Goal: Book appointment/travel/reservation

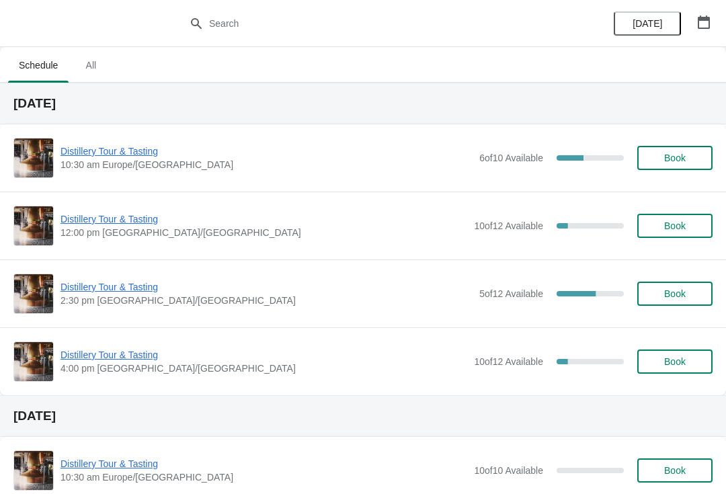
click at [706, 24] on icon "button" at bounding box center [703, 21] width 13 height 13
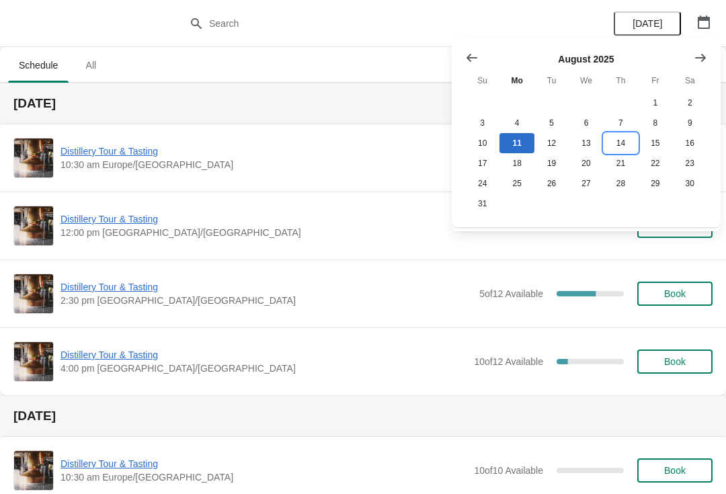
click at [624, 136] on button "14" at bounding box center [621, 143] width 34 height 20
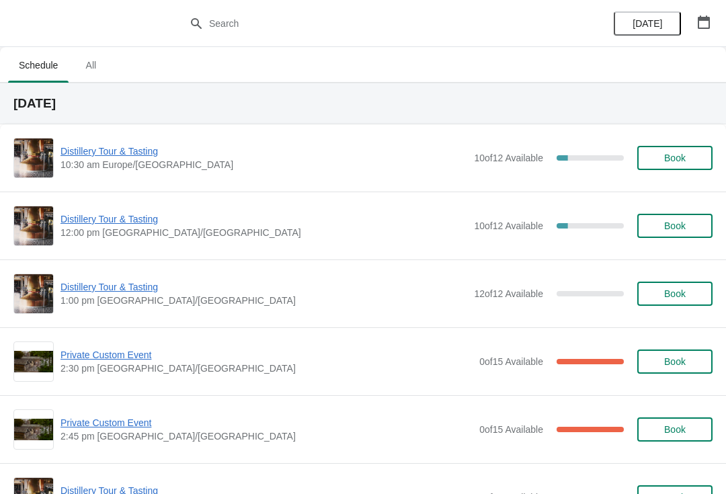
click at [128, 145] on span "Distillery Tour & Tasting" at bounding box center [263, 151] width 407 height 13
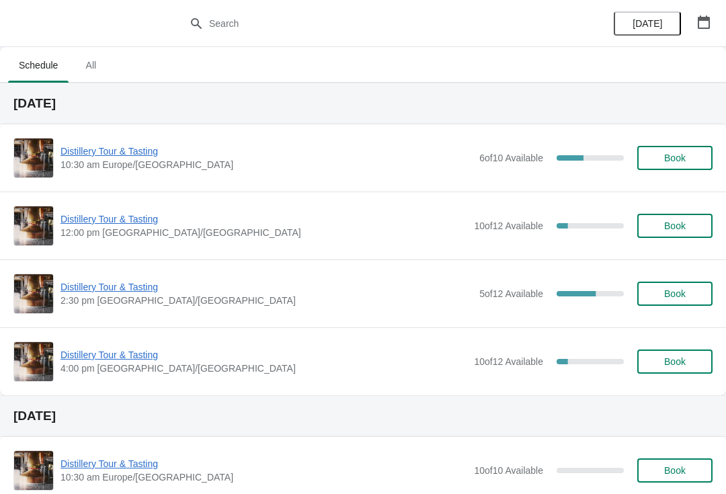
click at [114, 361] on span "Distillery Tour & Tasting" at bounding box center [263, 354] width 407 height 13
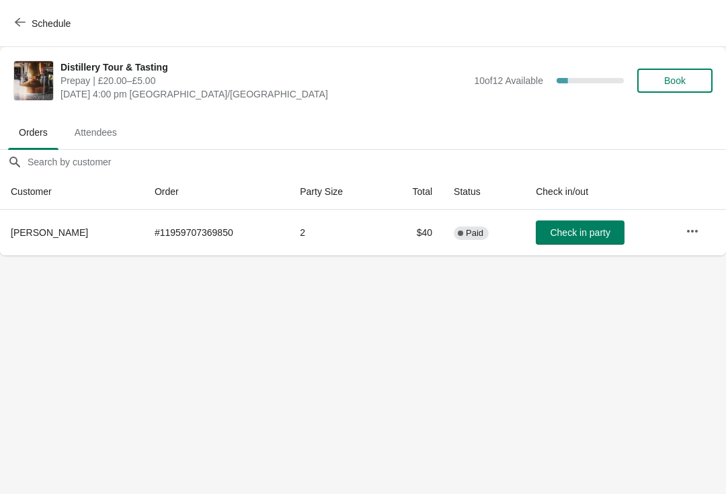
click at [11, 23] on button "Schedule" at bounding box center [44, 23] width 75 height 24
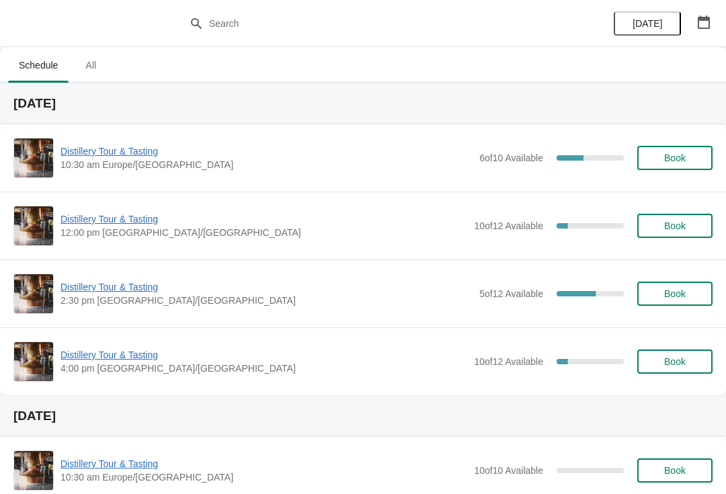
click at [700, 24] on icon "button" at bounding box center [703, 21] width 13 height 13
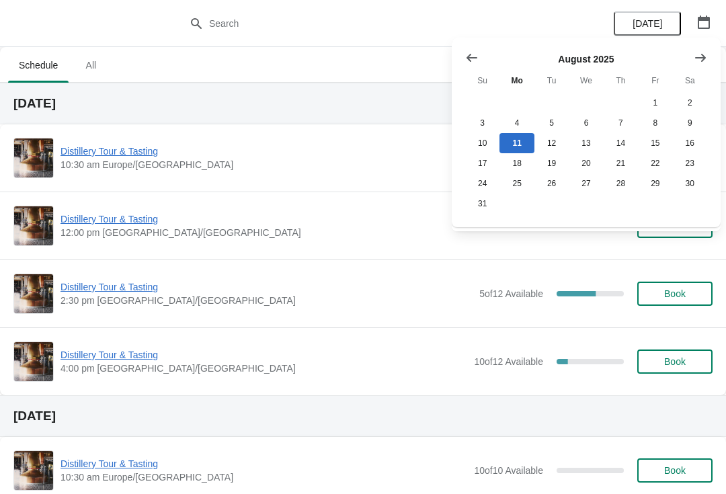
click at [700, 60] on icon "Show next month, September 2025" at bounding box center [700, 57] width 13 height 13
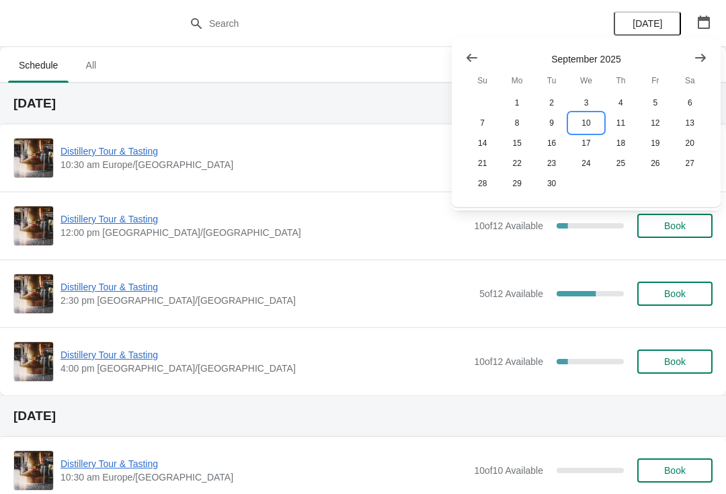
click at [587, 123] on button "10" at bounding box center [586, 123] width 34 height 20
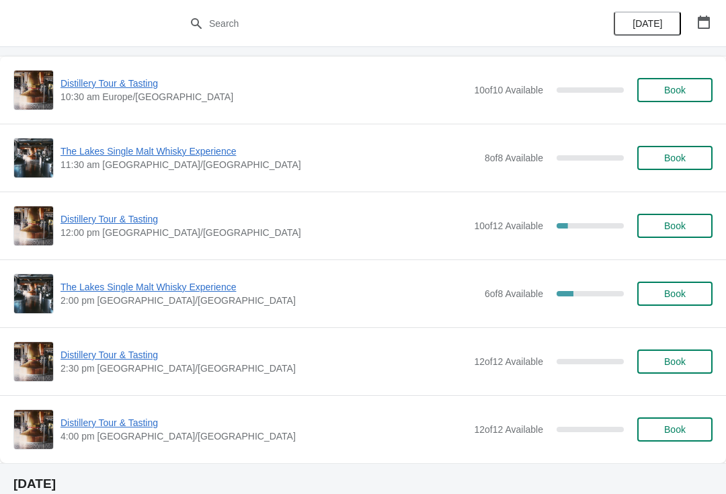
scroll to position [95, 0]
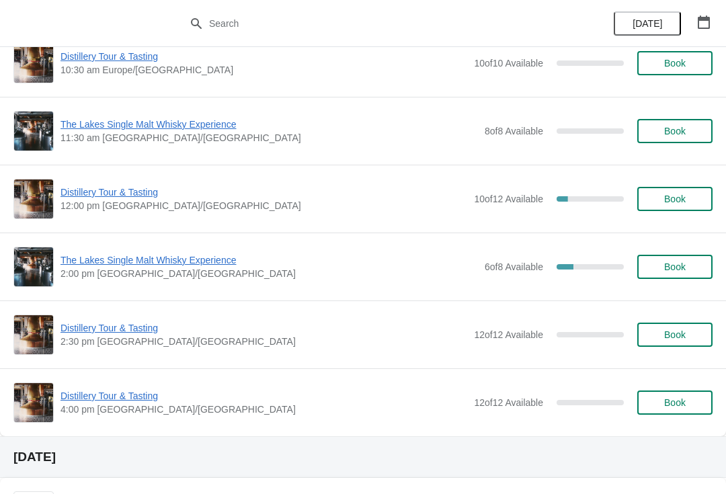
click at [714, 23] on button "button" at bounding box center [704, 22] width 24 height 24
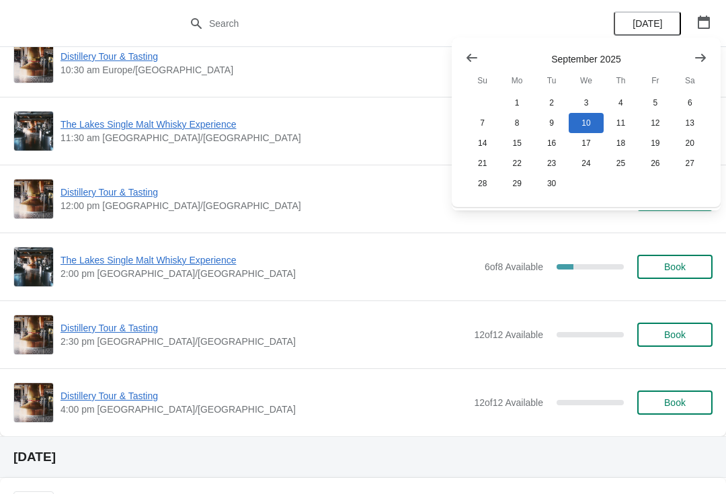
click at [700, 54] on icon "Show next month, October 2025" at bounding box center [700, 57] width 13 height 13
